Goal: Complete application form

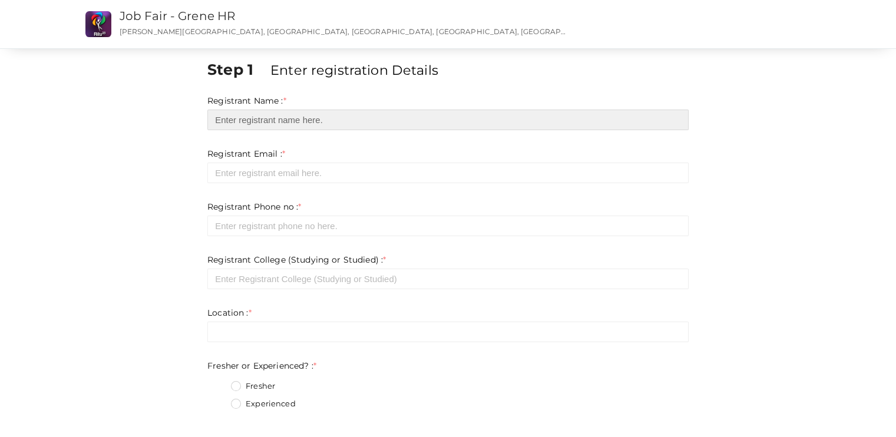
click at [270, 110] on input "text" at bounding box center [447, 120] width 481 height 21
click at [267, 122] on input "text" at bounding box center [447, 120] width 481 height 21
click at [264, 121] on input "text" at bounding box center [447, 120] width 481 height 21
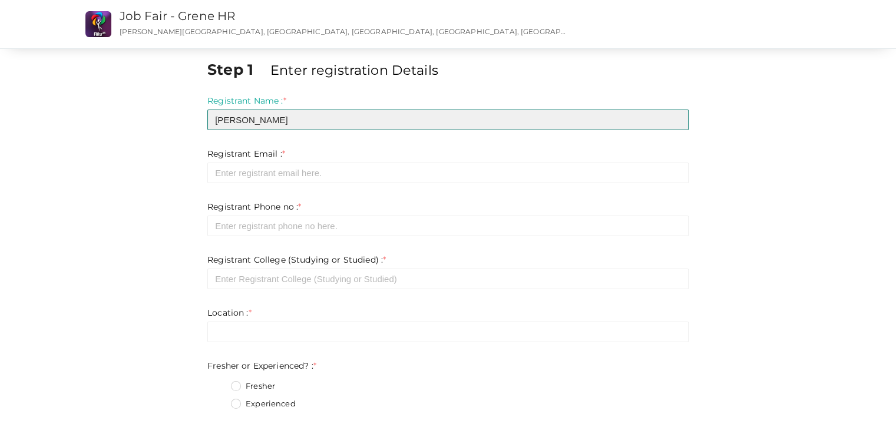
type input "[PERSON_NAME]"
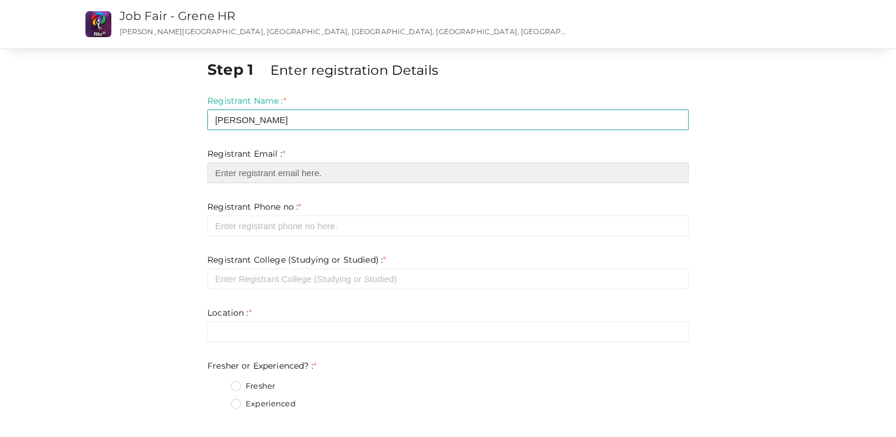
click at [259, 176] on input "email" at bounding box center [447, 173] width 481 height 21
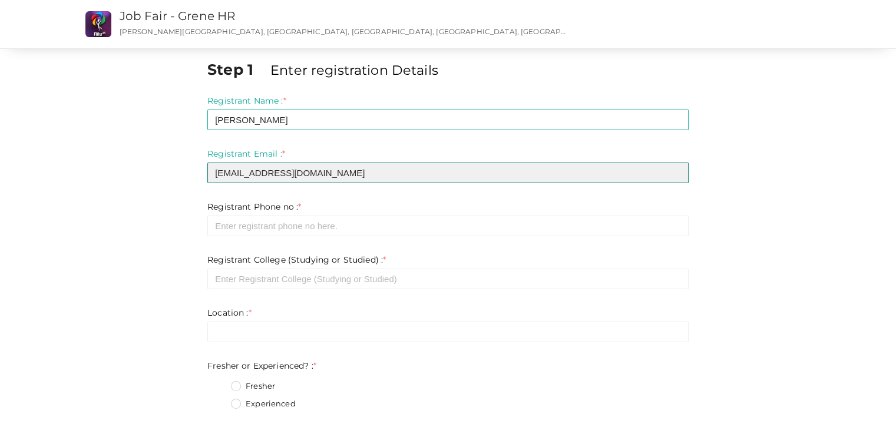
type input "[EMAIL_ADDRESS][DOMAIN_NAME]"
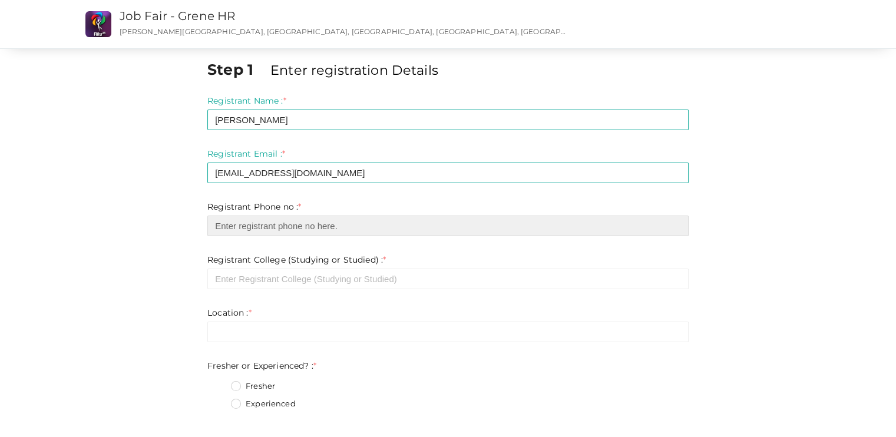
click at [270, 228] on input "number" at bounding box center [447, 226] width 481 height 21
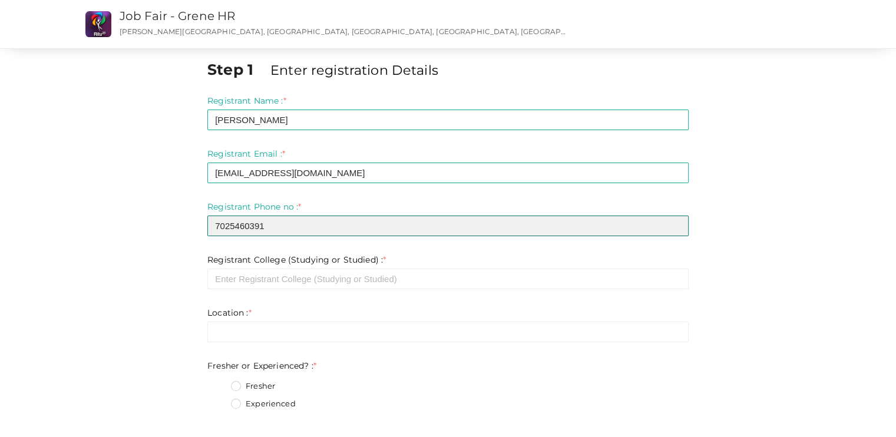
scroll to position [51, 0]
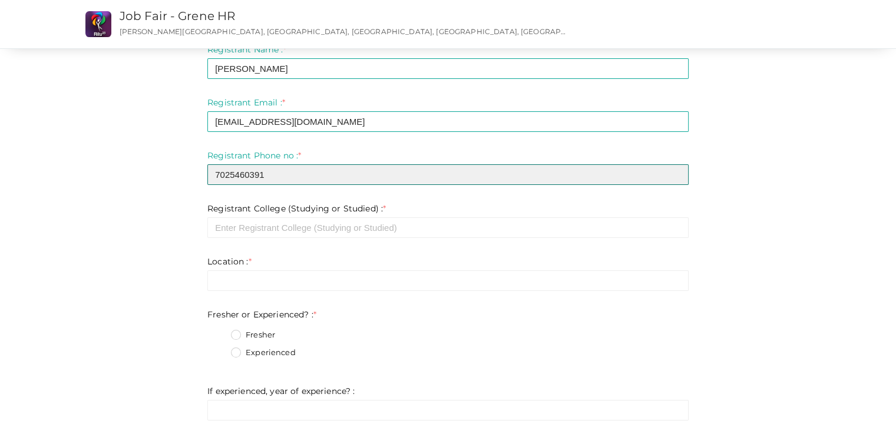
type input "7025460391"
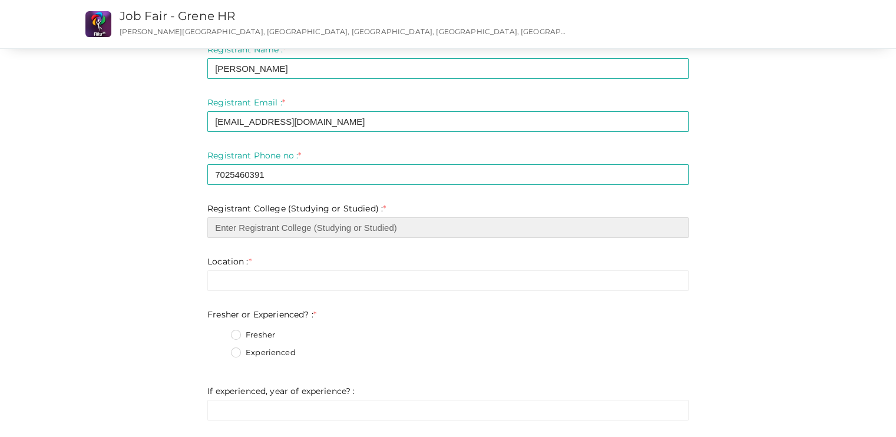
click at [269, 233] on input "text" at bounding box center [447, 227] width 481 height 21
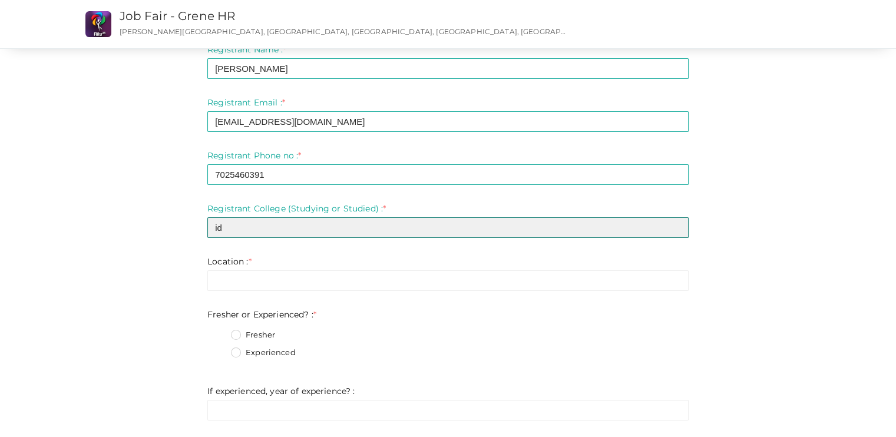
type input "i"
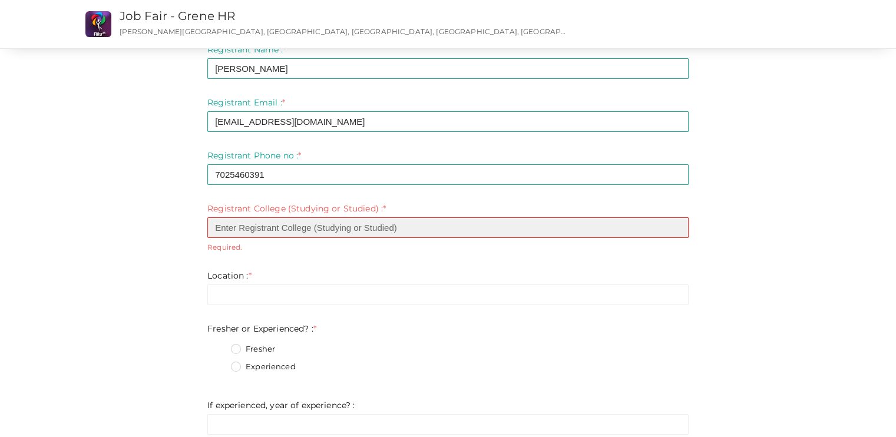
type input "e"
paste input "government engineering college idukki"
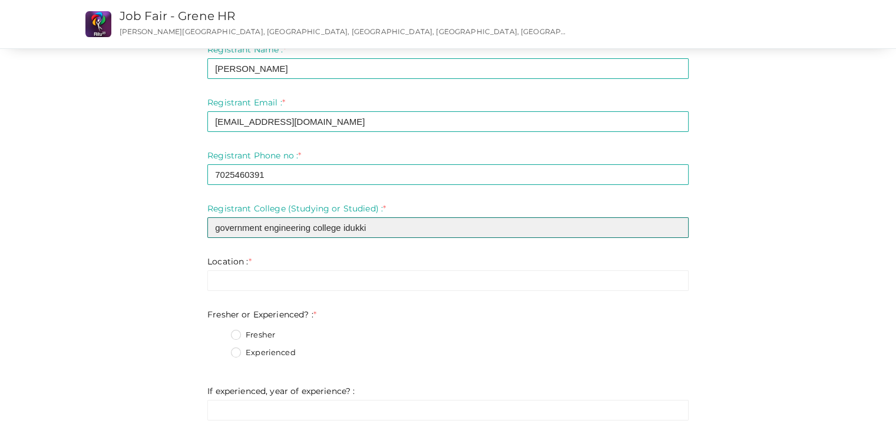
type input "government engineering college idukki"
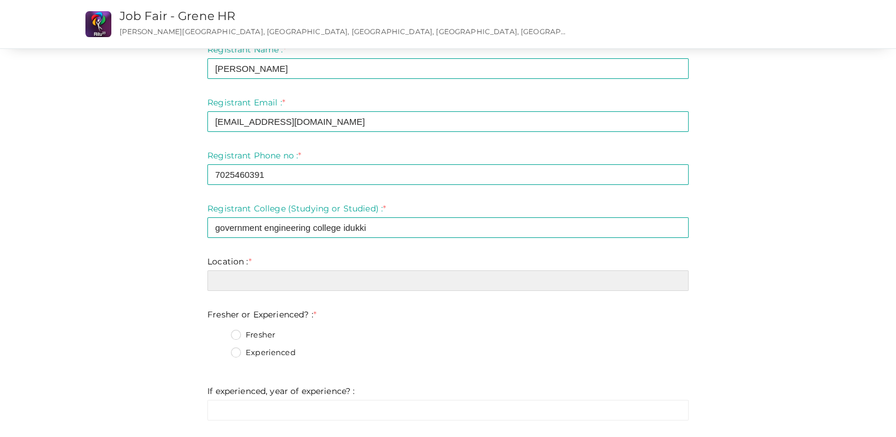
click at [237, 285] on input "text" at bounding box center [447, 280] width 481 height 21
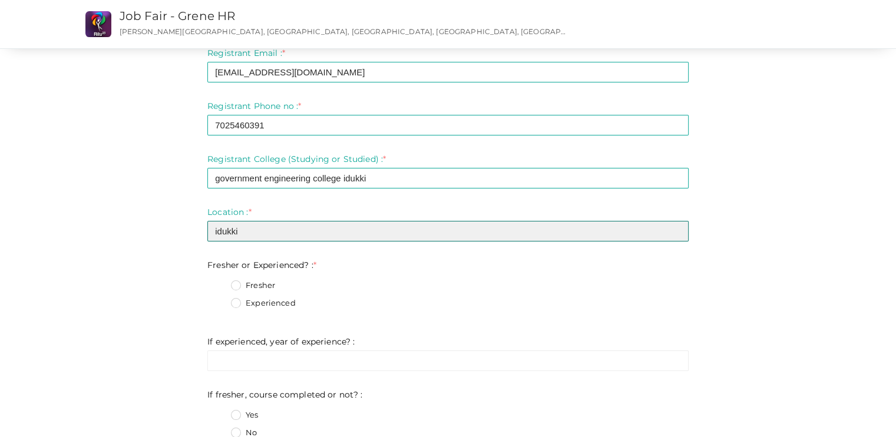
type input "idukki"
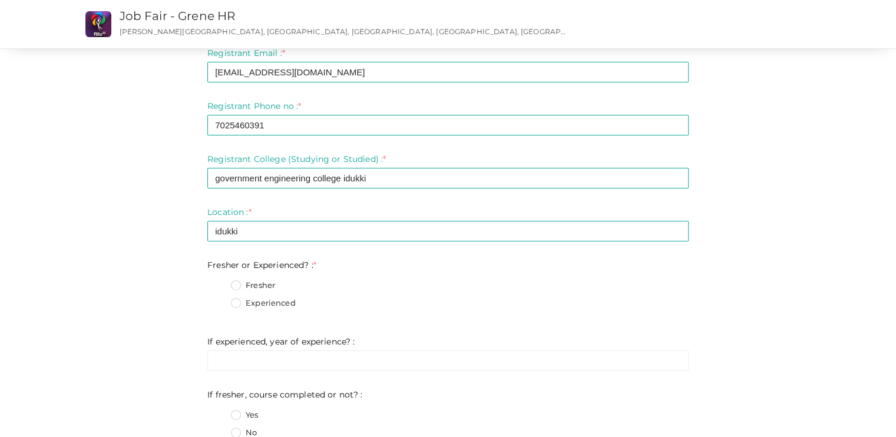
click at [237, 285] on label "Fresher" at bounding box center [253, 286] width 44 height 12
click at [219, 282] on Experienced\?\+0 "Fresher" at bounding box center [219, 282] width 0 height 0
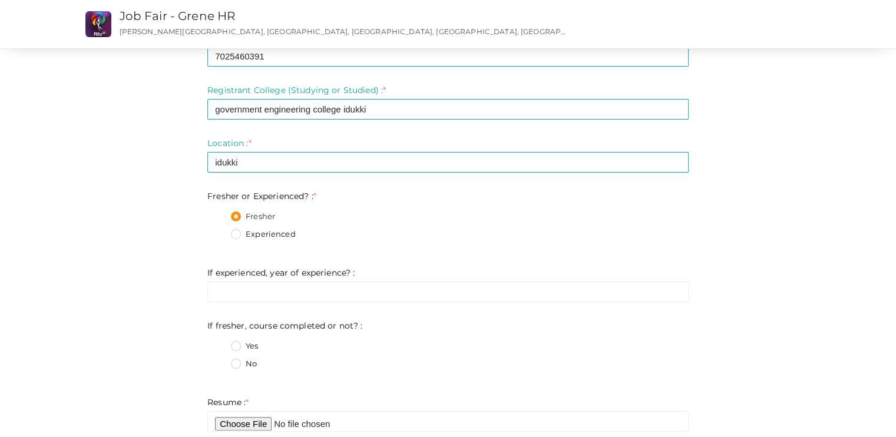
scroll to position [193, 0]
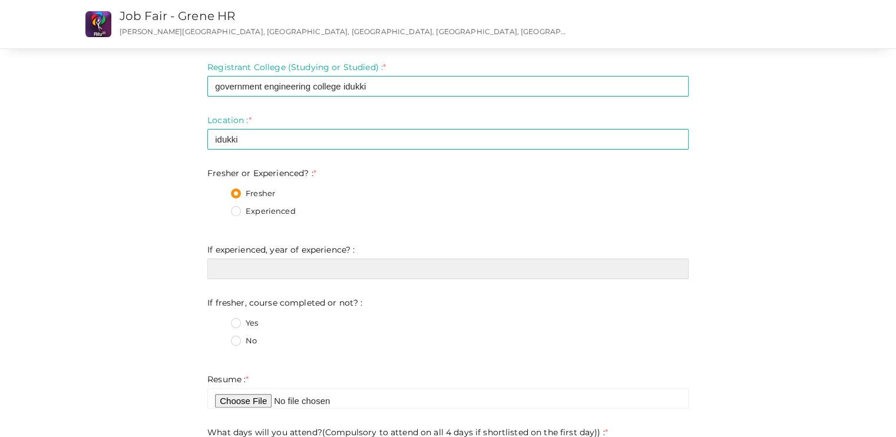
click at [265, 274] on input "text" at bounding box center [447, 269] width 481 height 21
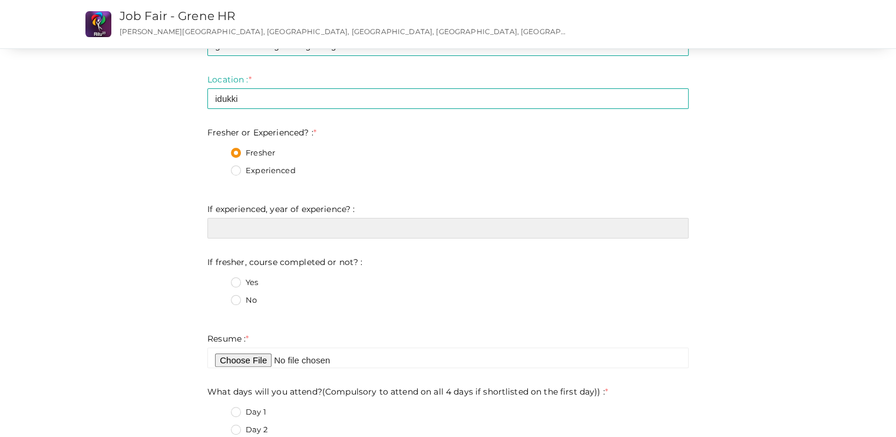
type input "y"
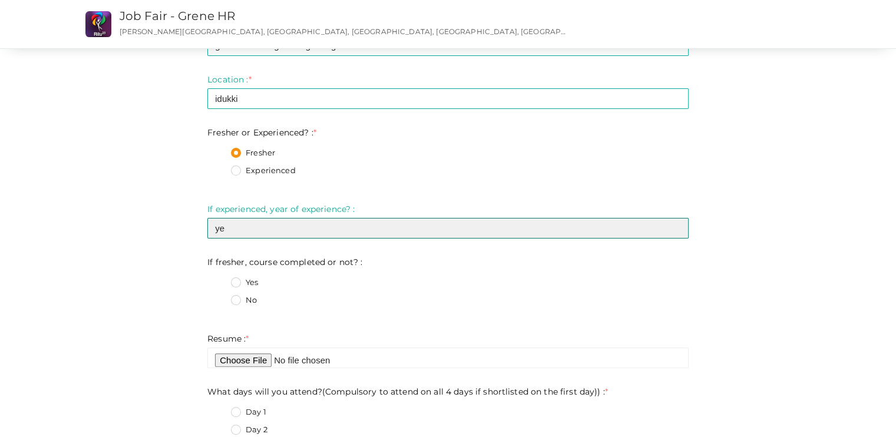
type input "y"
type input "i"
type input "1year 5 month experience"
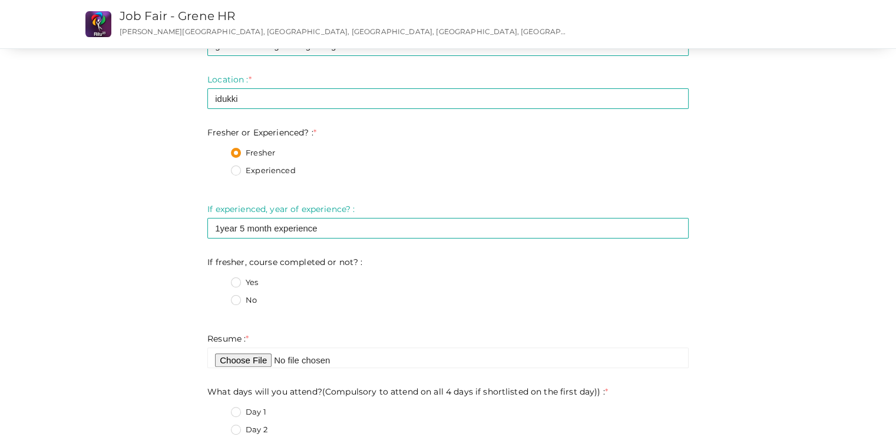
click at [240, 299] on label "No" at bounding box center [244, 301] width 26 height 12
click at [219, 297] on not\?\+1 "No" at bounding box center [219, 297] width 0 height 0
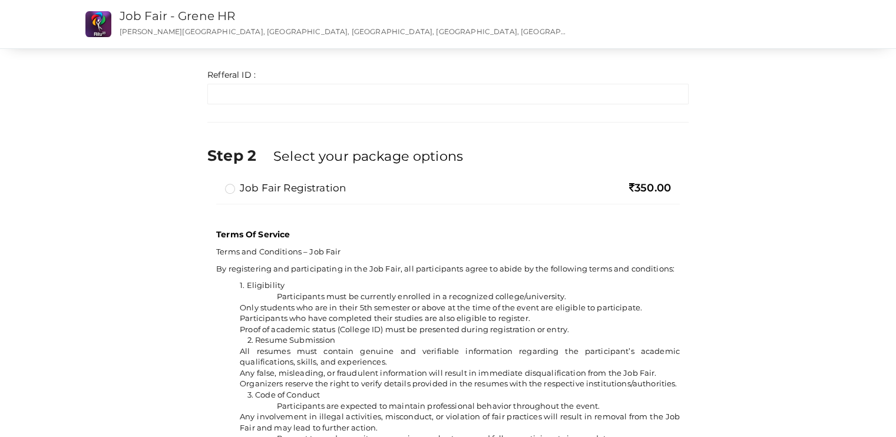
scroll to position [888, 0]
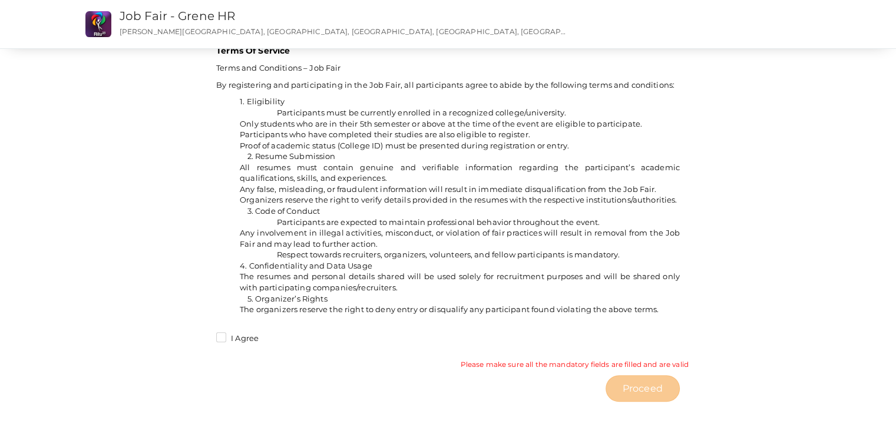
click at [220, 338] on label "I Agree" at bounding box center [237, 339] width 42 height 12
click at [204, 335] on input "I Agree" at bounding box center [204, 335] width 0 height 0
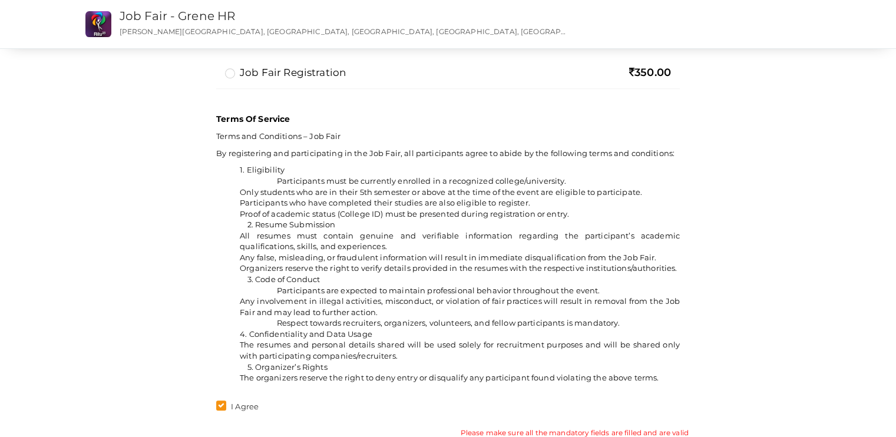
scroll to position [621, 0]
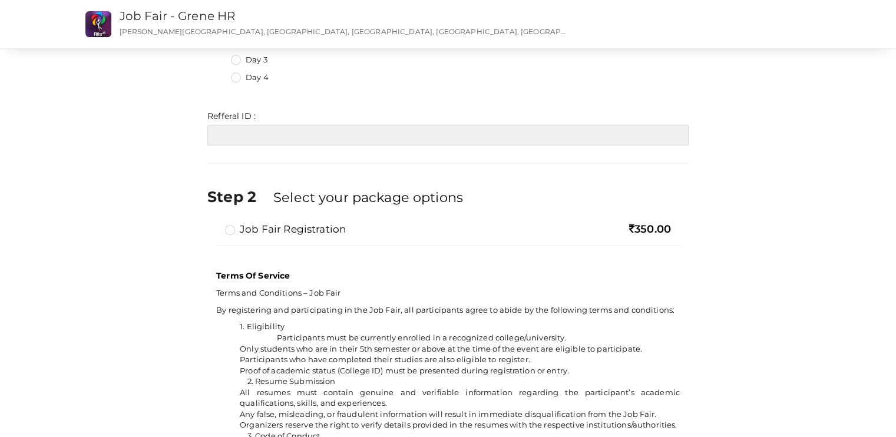
click at [317, 132] on input "text" at bounding box center [447, 135] width 481 height 21
paste input "RITU033"
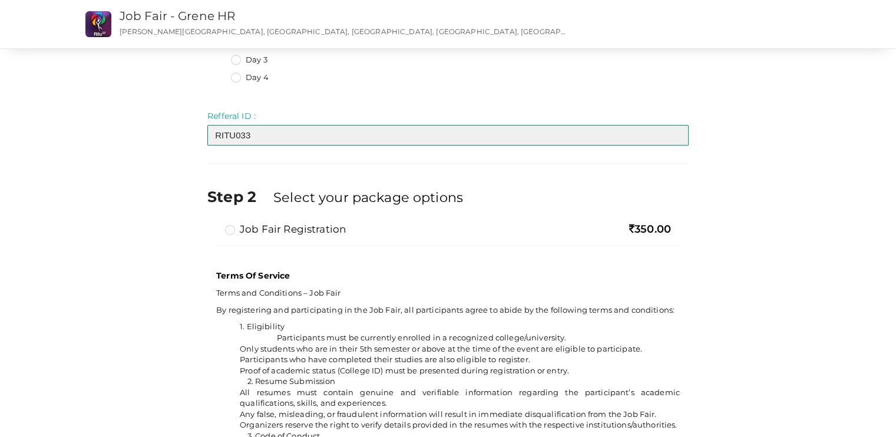
type input "RITU033"
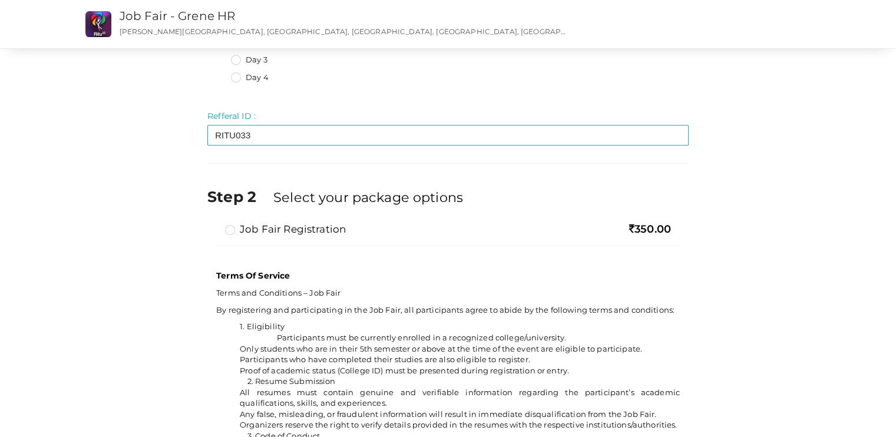
click at [355, 190] on label "Select your package options" at bounding box center [368, 197] width 190 height 19
click at [368, 217] on div "Step 2 Select your package options" at bounding box center [447, 204] width 481 height 36
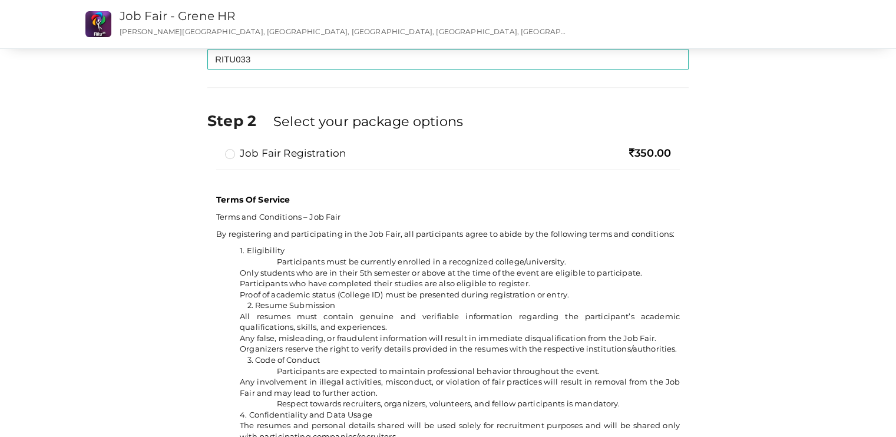
scroll to position [697, 0]
click at [237, 151] on label "Job Fair Registration" at bounding box center [285, 154] width 121 height 14
click at [213, 149] on input "Job Fair Registration" at bounding box center [213, 149] width 0 height 0
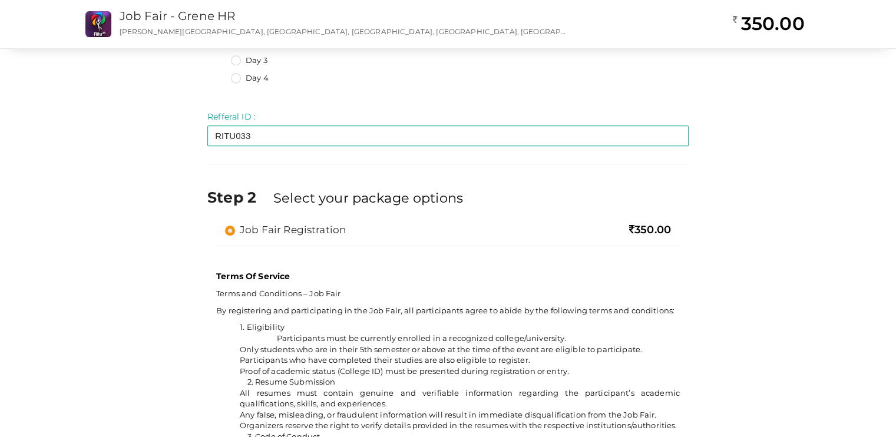
scroll to position [620, 0]
click at [231, 233] on label "Job Fair Registration" at bounding box center [285, 230] width 121 height 14
click at [213, 226] on input "Job Fair Registration" at bounding box center [213, 226] width 0 height 0
click at [301, 239] on div "Job Fair Registration" at bounding box center [373, 231] width 297 height 17
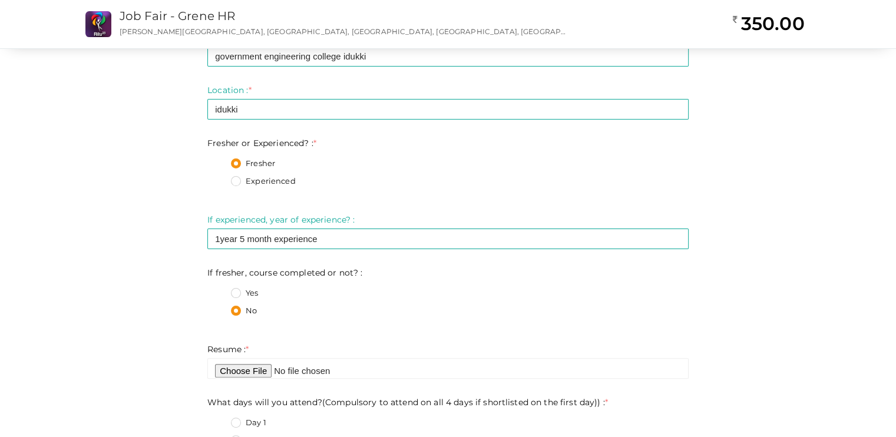
scroll to position [223, 0]
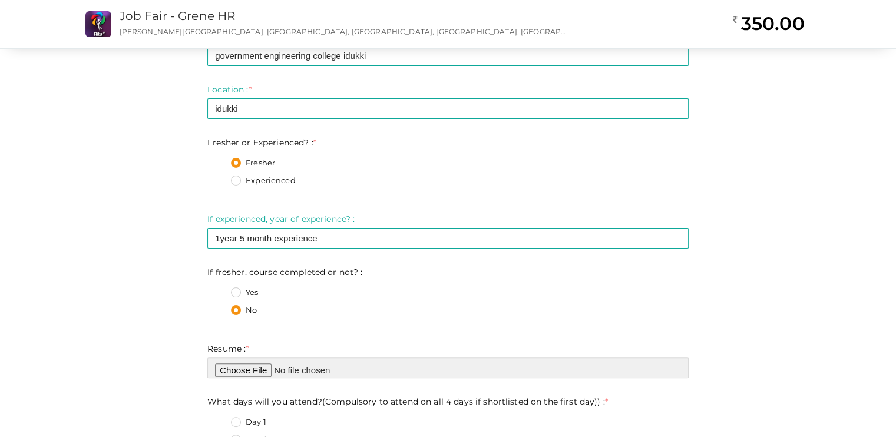
click at [238, 369] on input "file" at bounding box center [447, 368] width 481 height 21
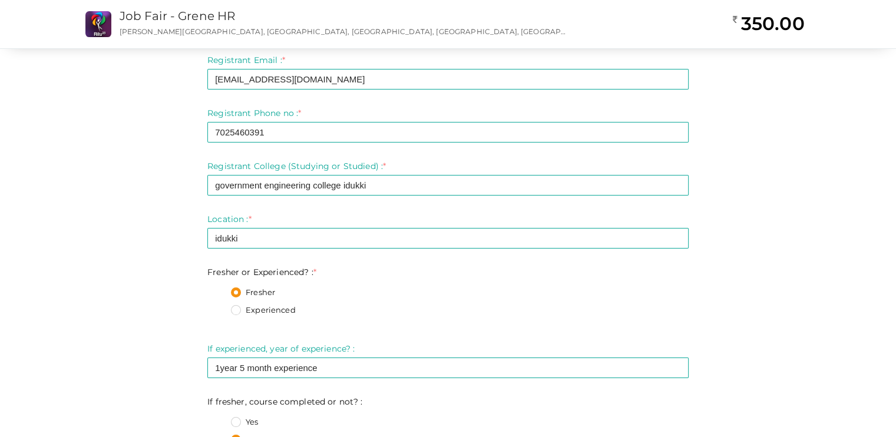
scroll to position [0, 0]
